Goal: Transaction & Acquisition: Book appointment/travel/reservation

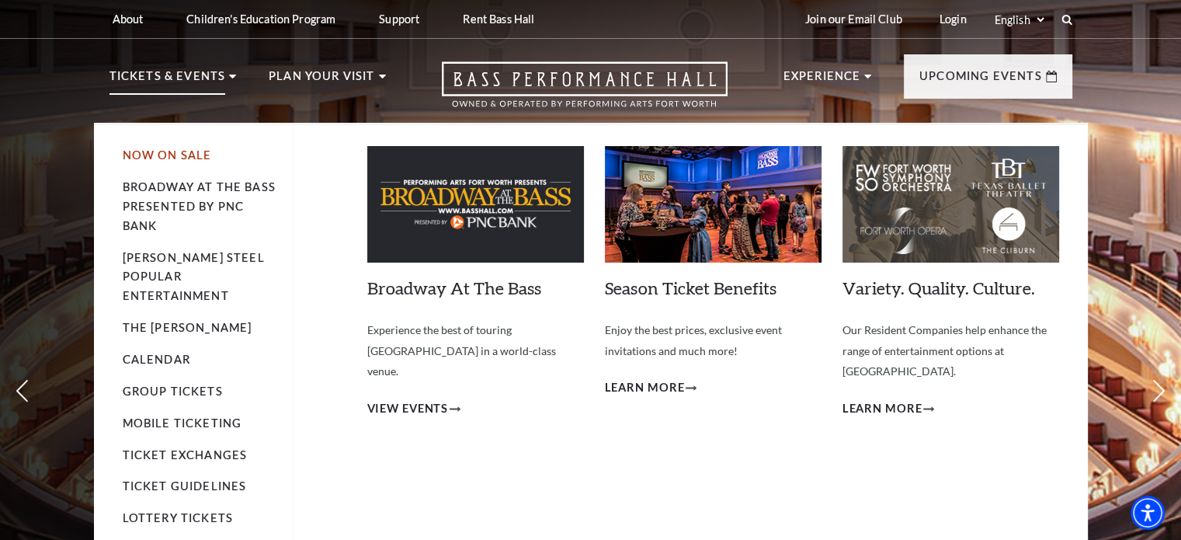
drag, startPoint x: 0, startPoint y: 0, endPoint x: 162, endPoint y: 155, distance: 223.6
click at [162, 155] on link "Now On Sale" at bounding box center [167, 154] width 89 height 13
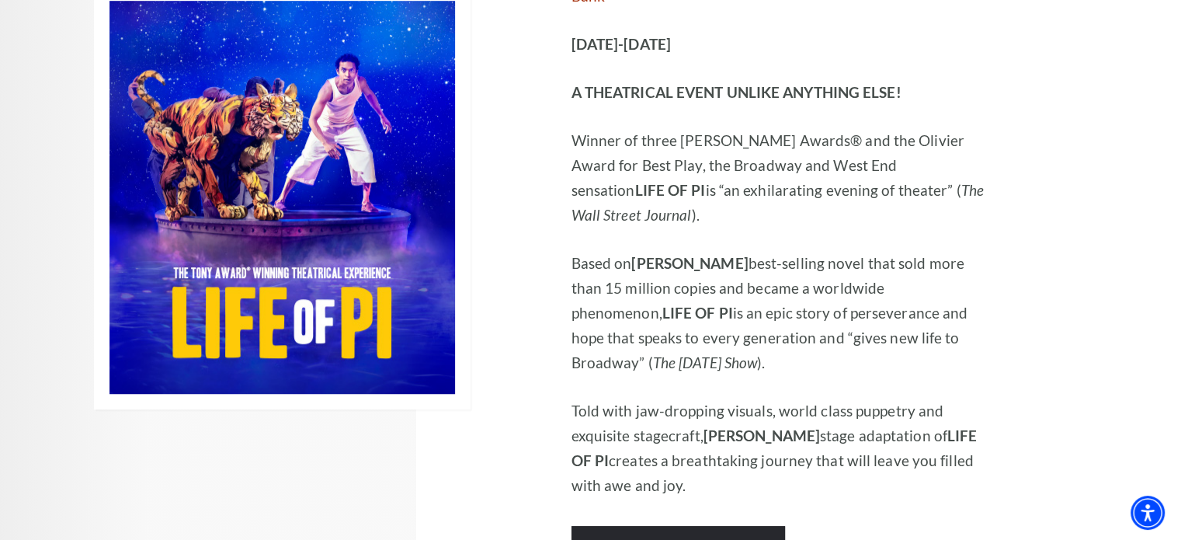
scroll to position [1010, 0]
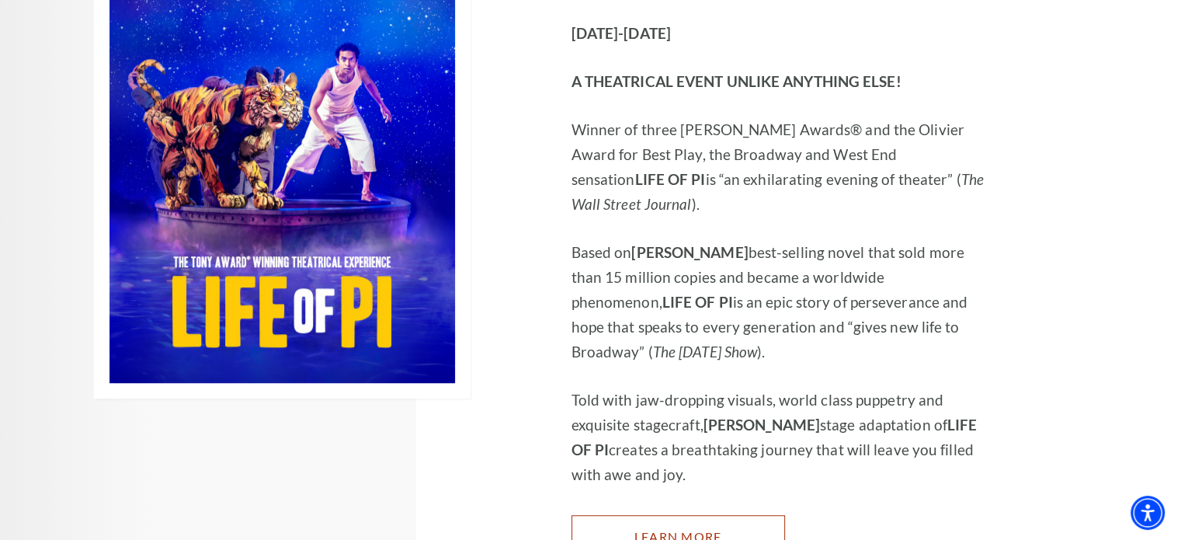
click at [648, 515] on link "Learn More" at bounding box center [679, 536] width 214 height 43
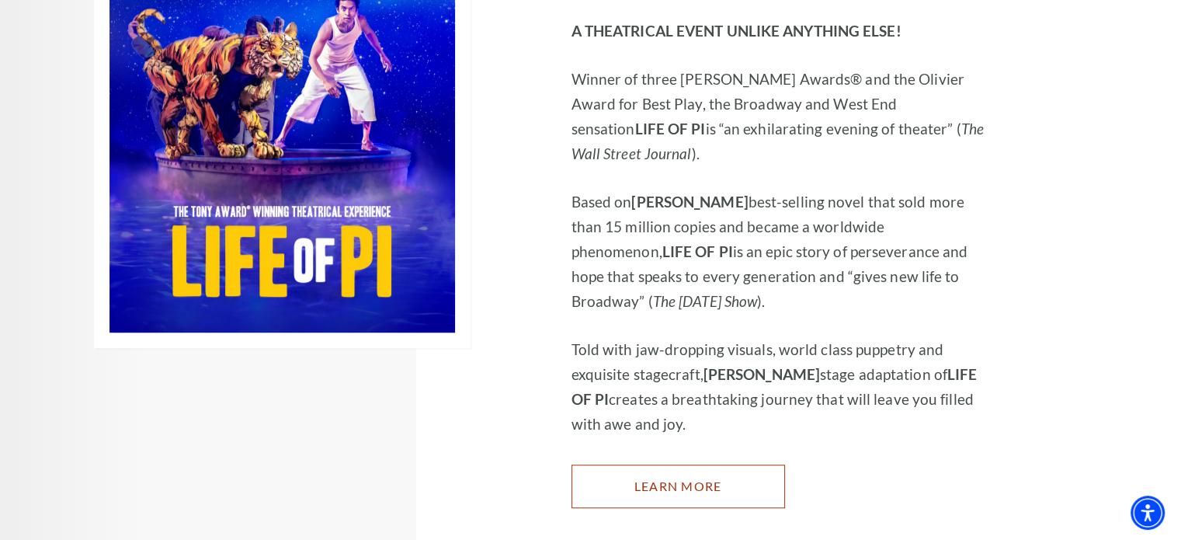
scroll to position [1087, 0]
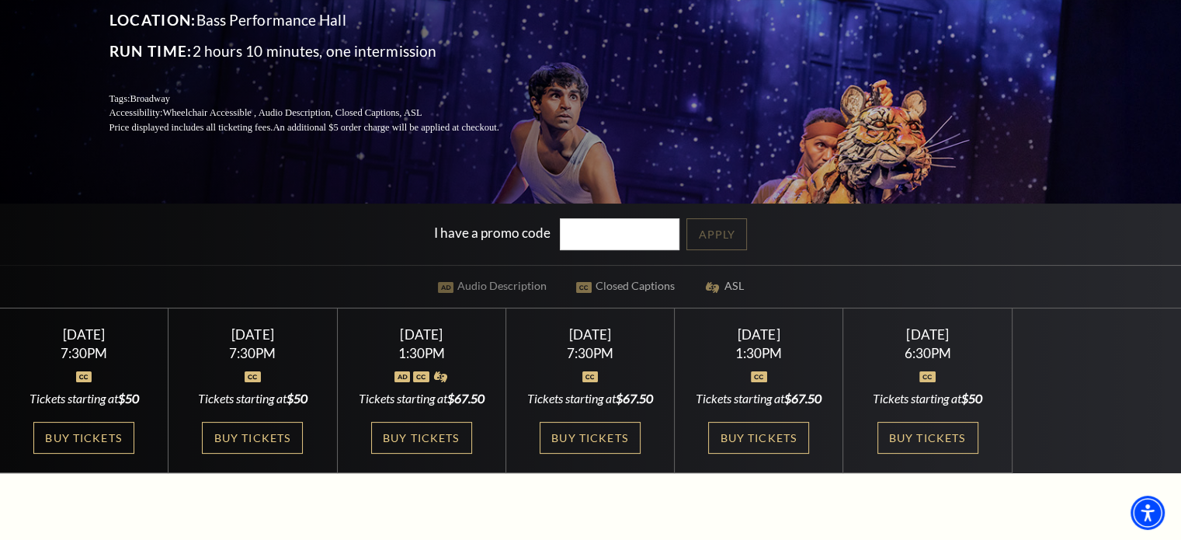
scroll to position [311, 0]
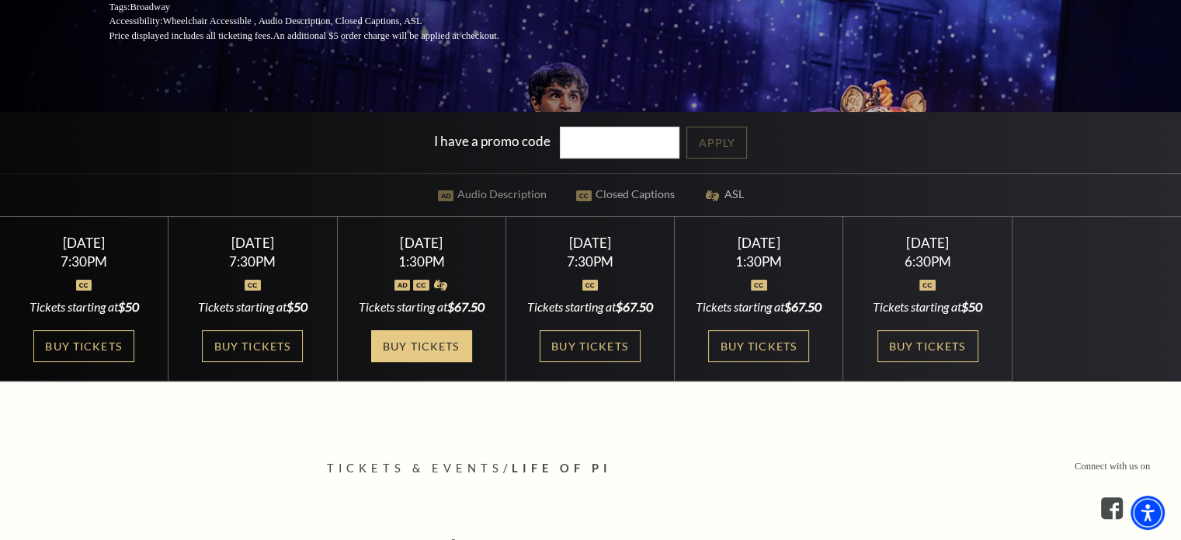
click at [418, 362] on link "Buy Tickets" at bounding box center [421, 346] width 101 height 32
